Goal: Check status: Check status

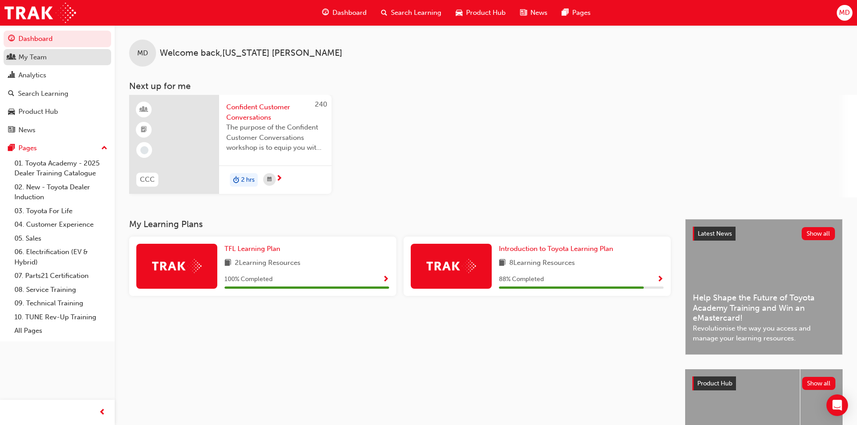
click at [53, 56] on div "My Team" at bounding box center [57, 57] width 99 height 11
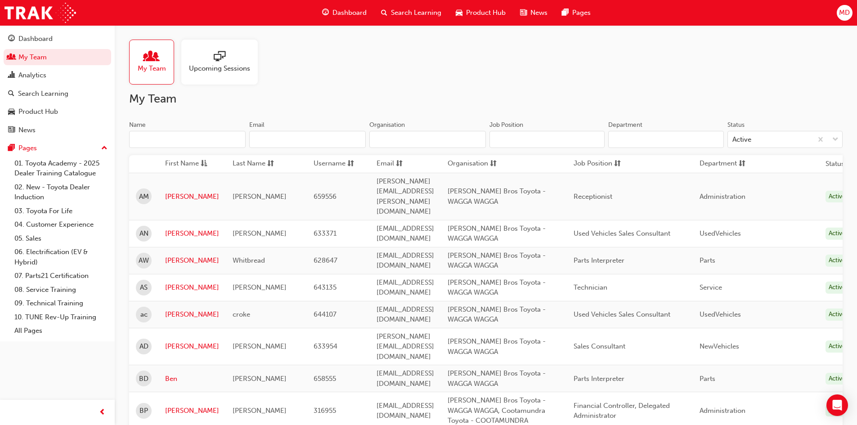
click at [227, 141] on input "Name" at bounding box center [187, 139] width 117 height 17
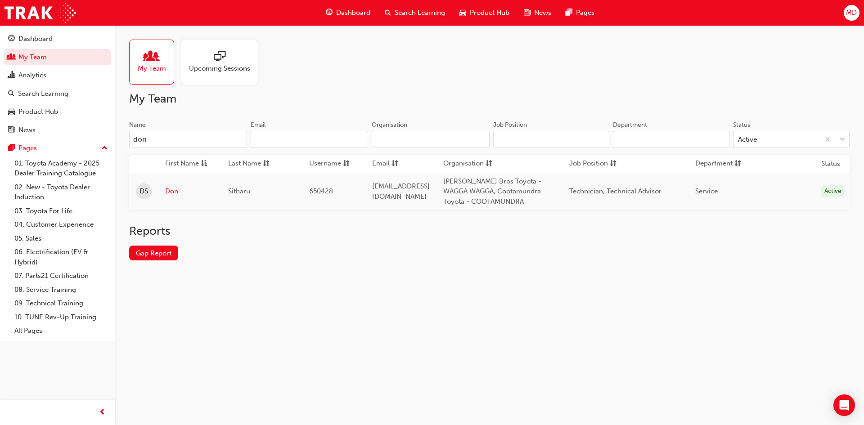
type input "don"
click at [219, 53] on span "sessionType_ONLINE_URL-icon" at bounding box center [220, 57] width 12 height 13
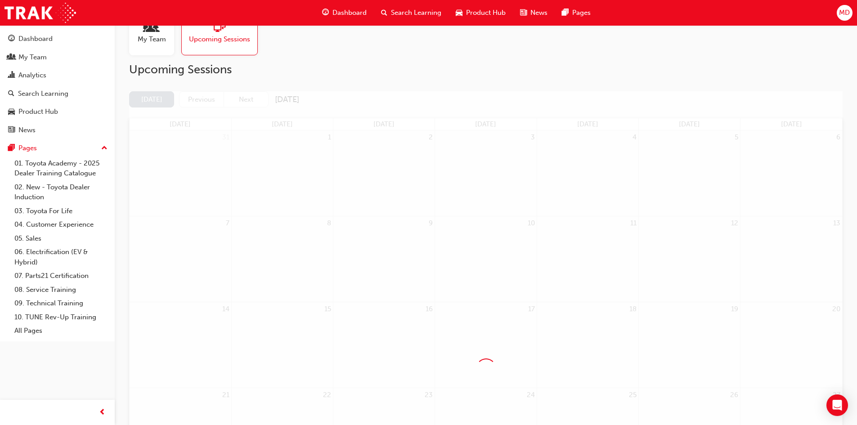
scroll to position [45, 0]
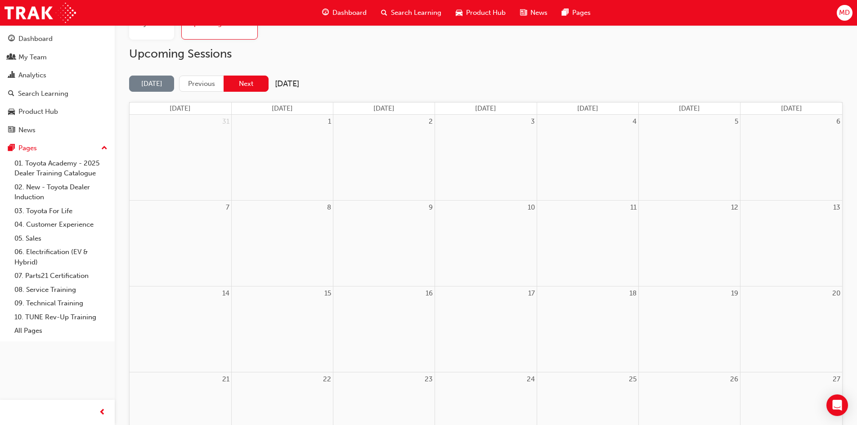
click at [260, 86] on button "Next" at bounding box center [246, 84] width 45 height 17
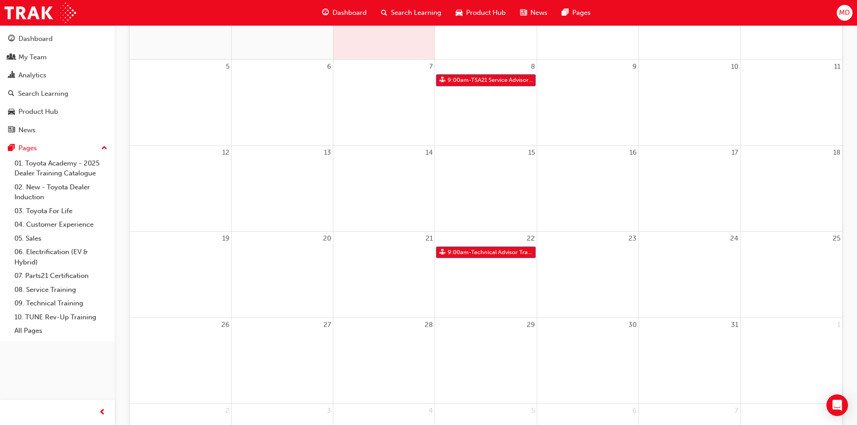
scroll to position [180, 0]
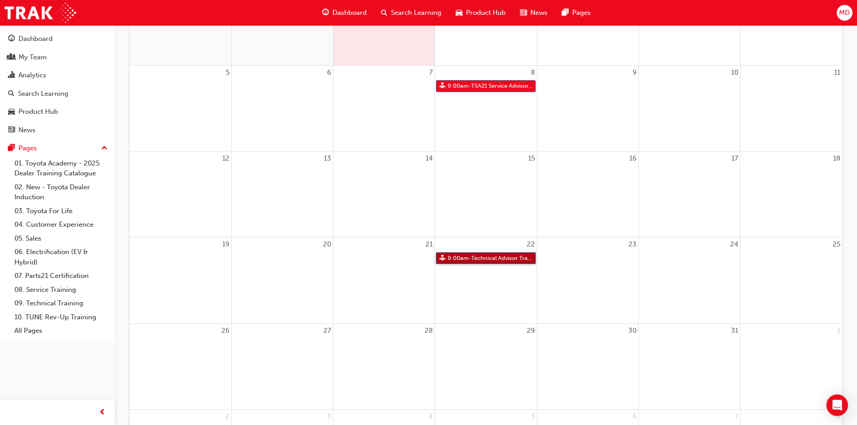
click at [453, 258] on link "9:00am - Technical Advisor Training" at bounding box center [485, 258] width 99 height 12
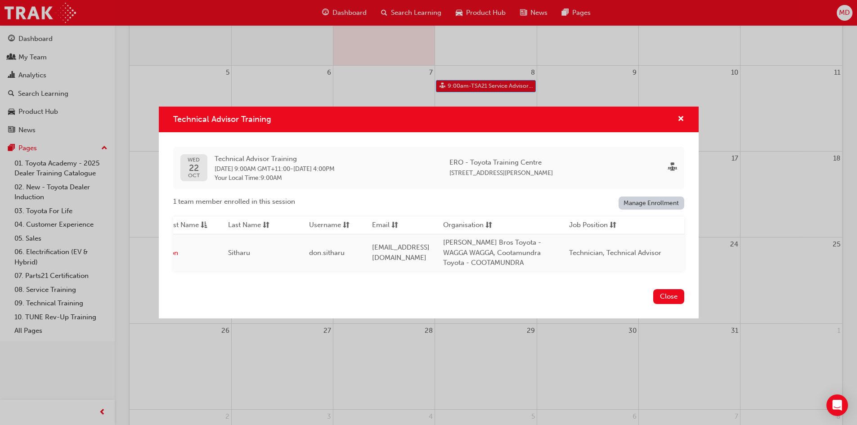
scroll to position [0, 0]
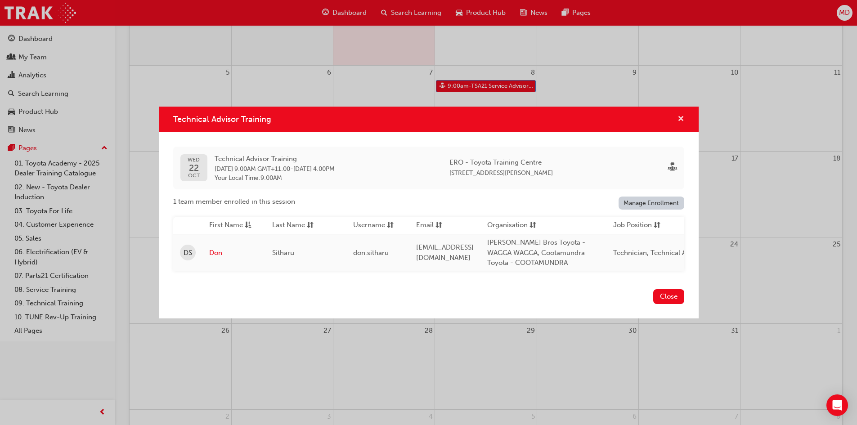
click at [678, 116] on span "cross-icon" at bounding box center [681, 120] width 7 height 8
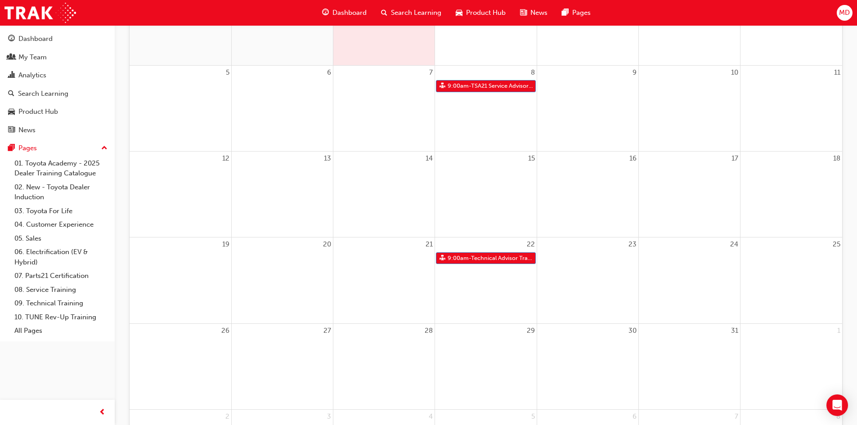
click at [381, 192] on div "14" at bounding box center [383, 195] width 101 height 86
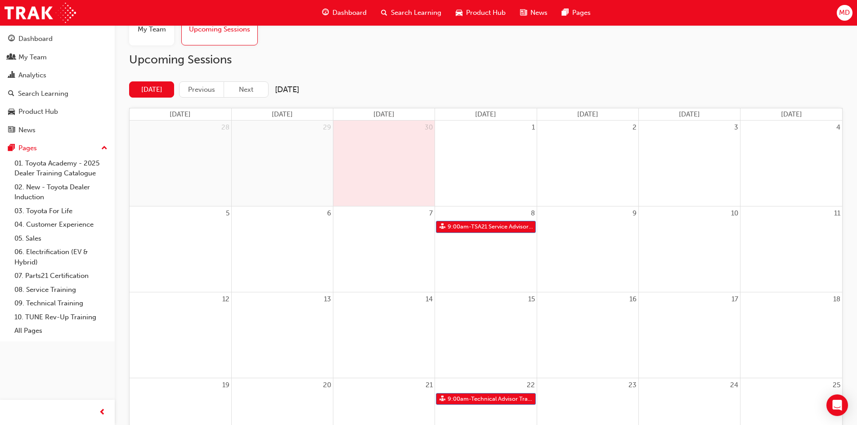
scroll to position [25, 0]
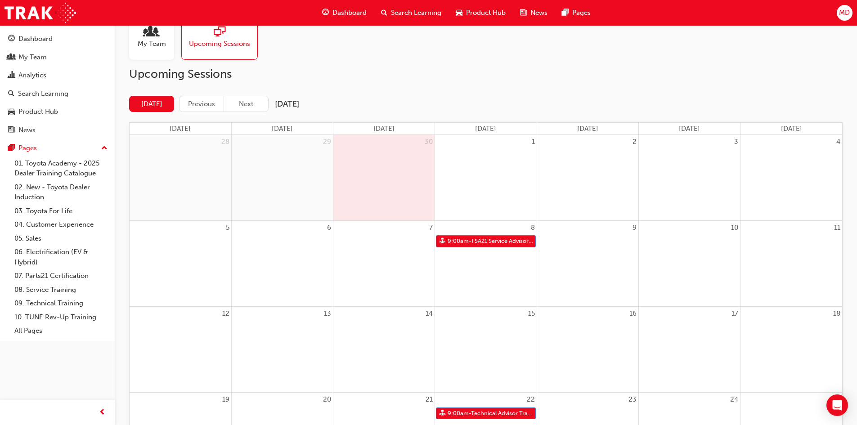
click at [238, 93] on div "Upcoming Sessions [DATE] Previous Next [DATE] [DATE] [DATE] [DATE] [DATE] [DATE…" at bounding box center [486, 359] width 714 height 584
click at [241, 97] on button "Next" at bounding box center [246, 104] width 45 height 17
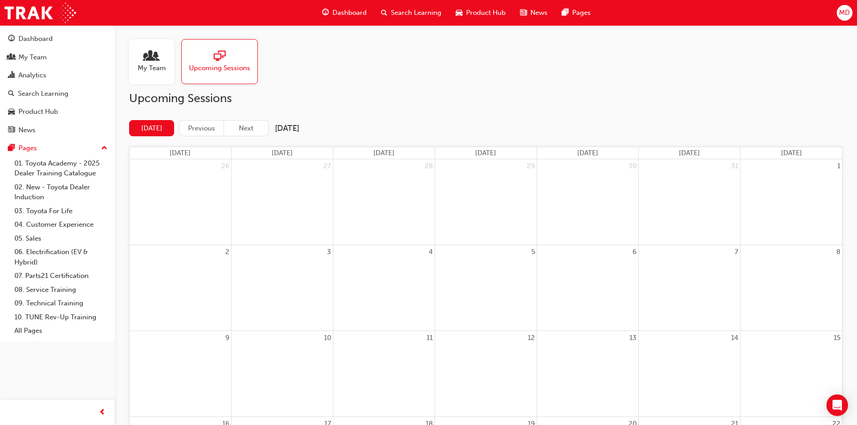
scroll to position [0, 0]
